Goal: Information Seeking & Learning: Learn about a topic

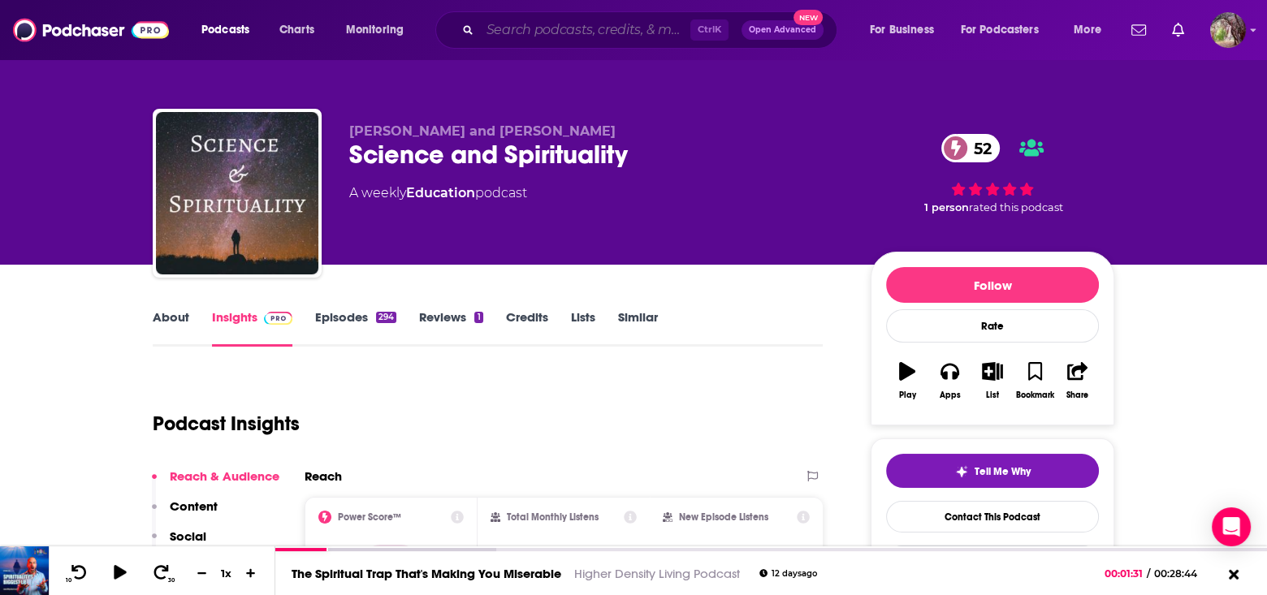
click at [594, 34] on input "Search podcasts, credits, & more..." at bounding box center [585, 30] width 210 height 26
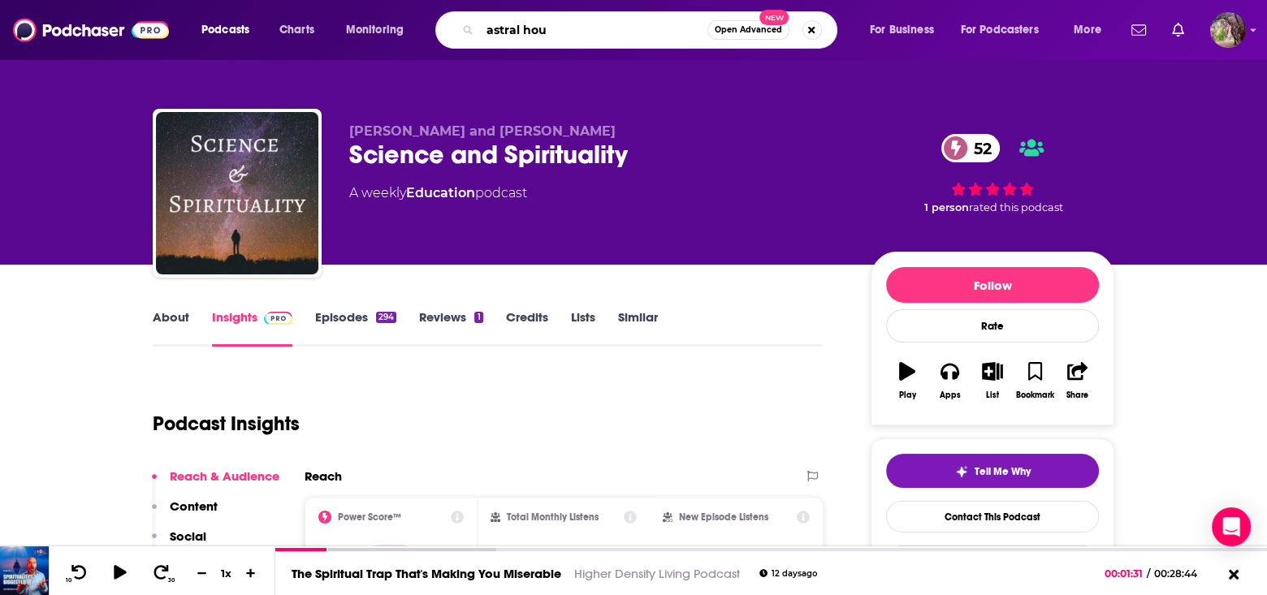
type input "astral hour"
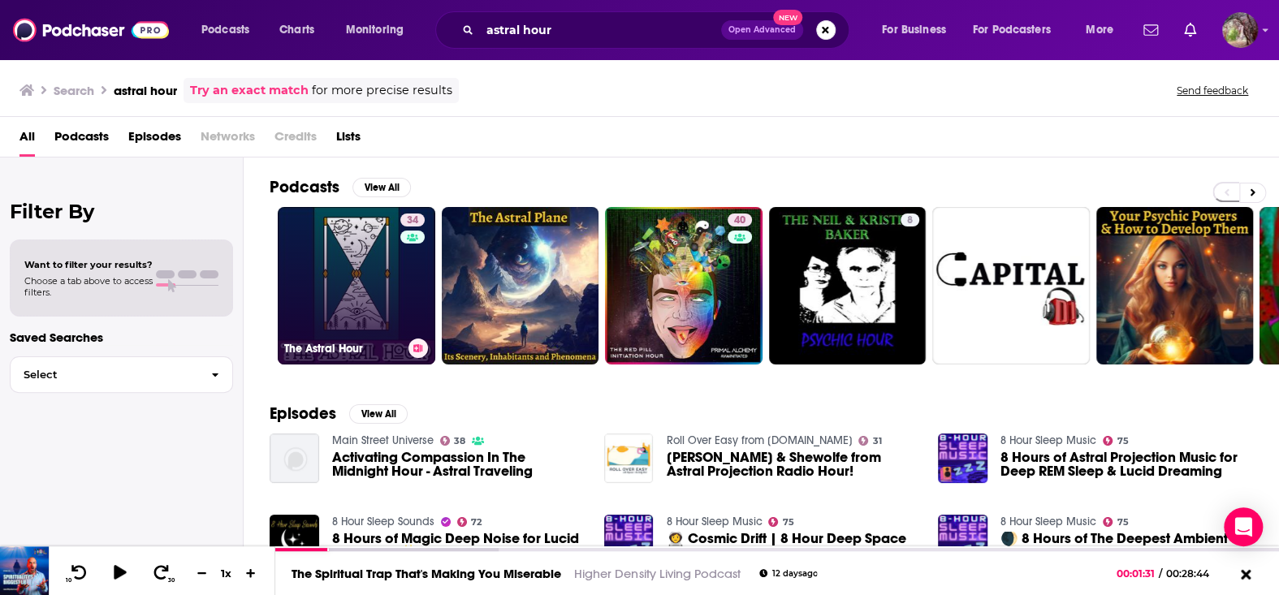
click at [360, 279] on link "34 The Astral Hour" at bounding box center [357, 286] width 158 height 158
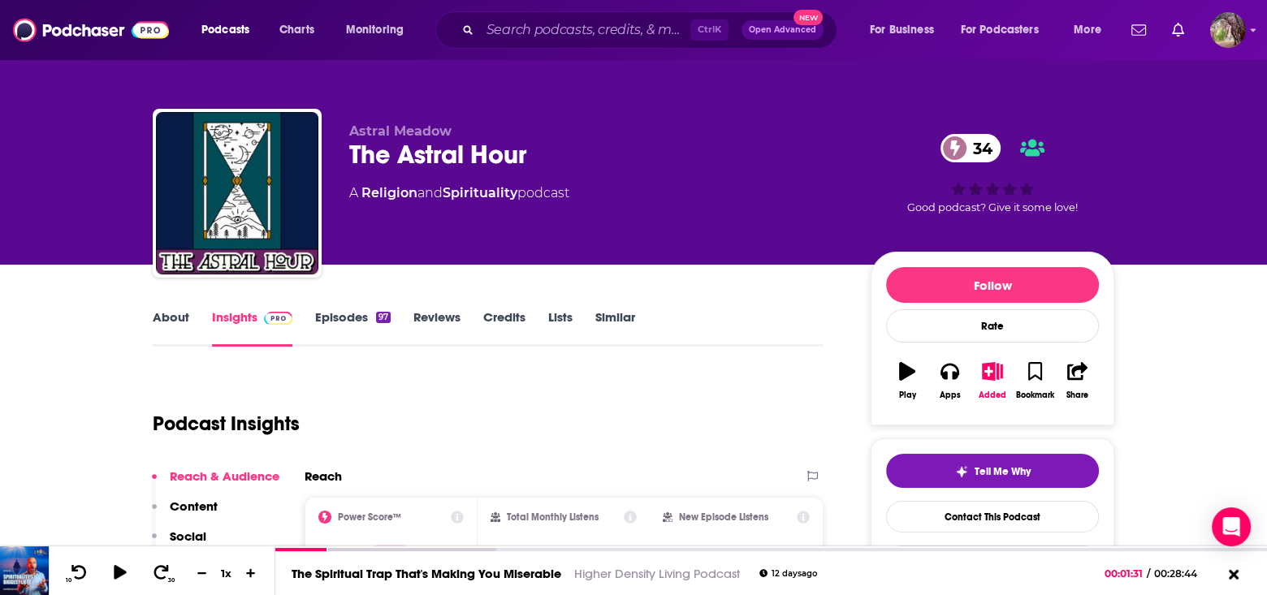
scroll to position [162, 0]
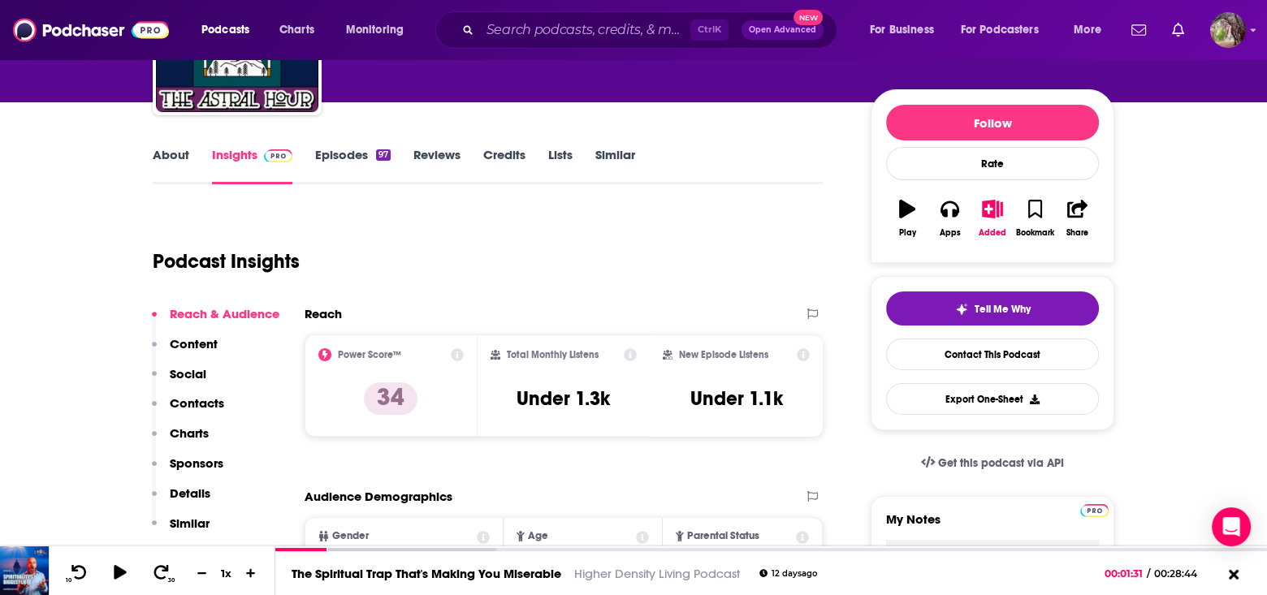
click at [167, 158] on link "About" at bounding box center [171, 165] width 37 height 37
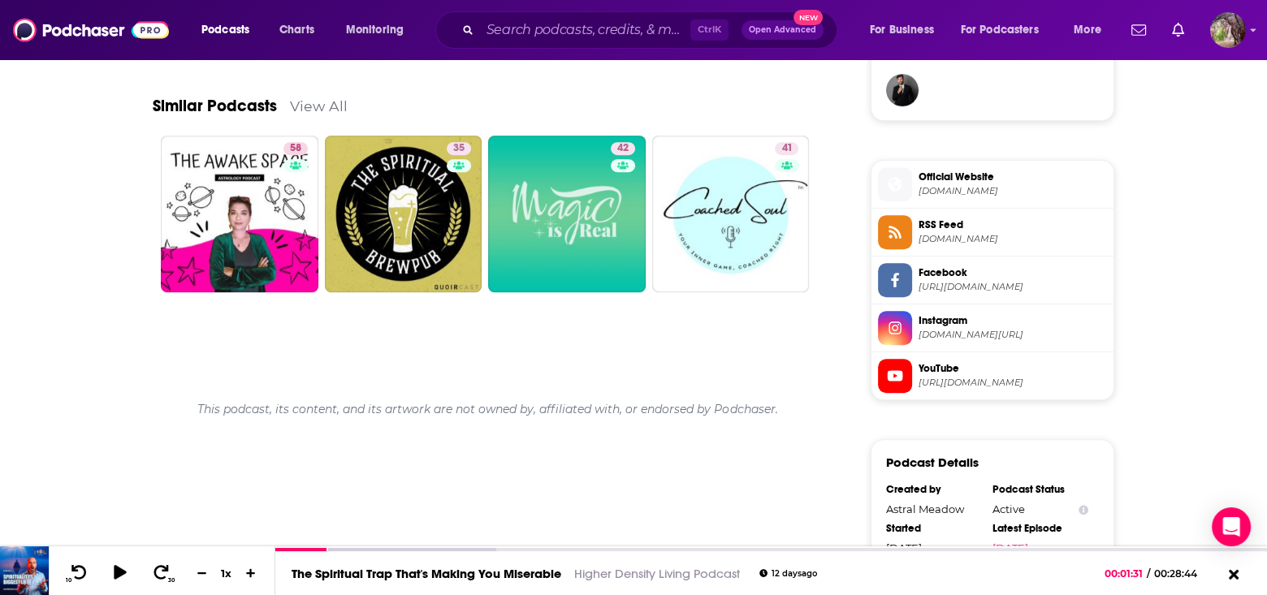
scroll to position [1218, 0]
click at [986, 185] on span "[DOMAIN_NAME]" at bounding box center [1012, 191] width 188 height 12
